Goal: Task Accomplishment & Management: Use online tool/utility

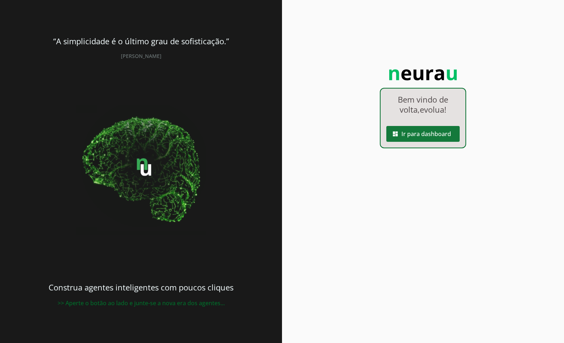
click at [429, 139] on span at bounding box center [423, 133] width 73 height 17
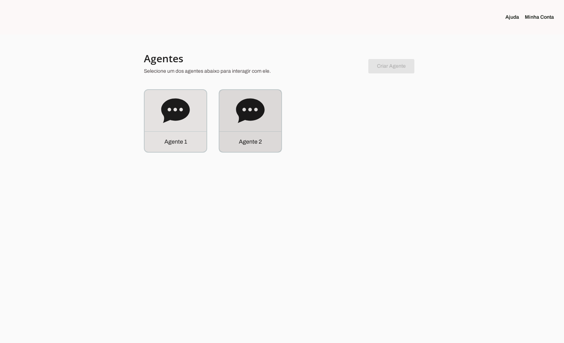
click at [278, 124] on div "Agente 2" at bounding box center [251, 121] width 62 height 62
